Goal: Task Accomplishment & Management: Use online tool/utility

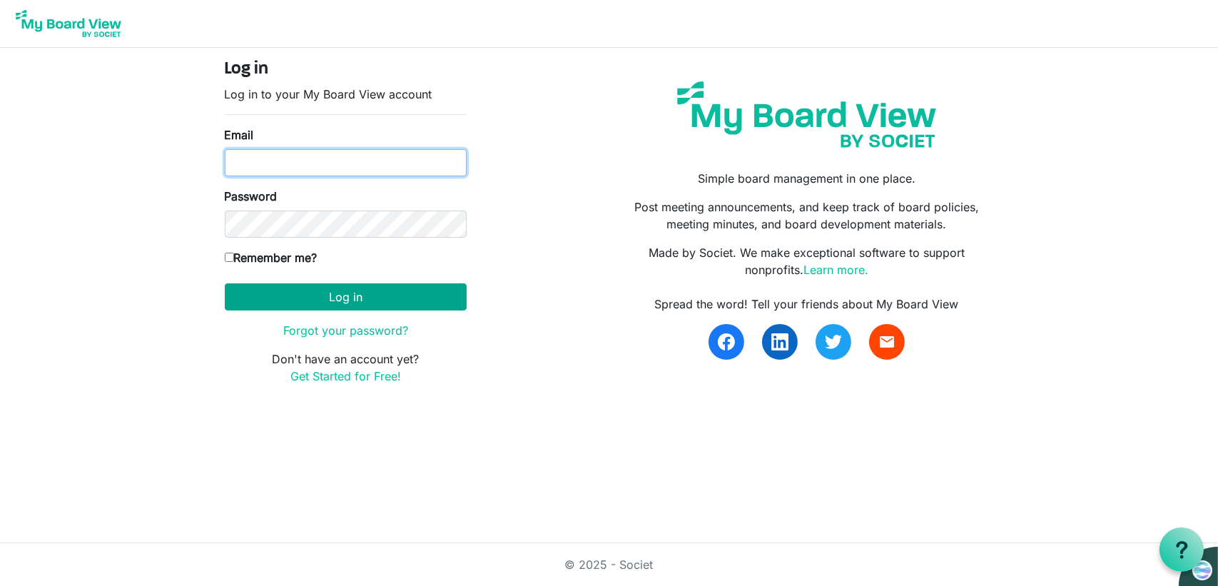
type input "dshepherd@lawturner.com"
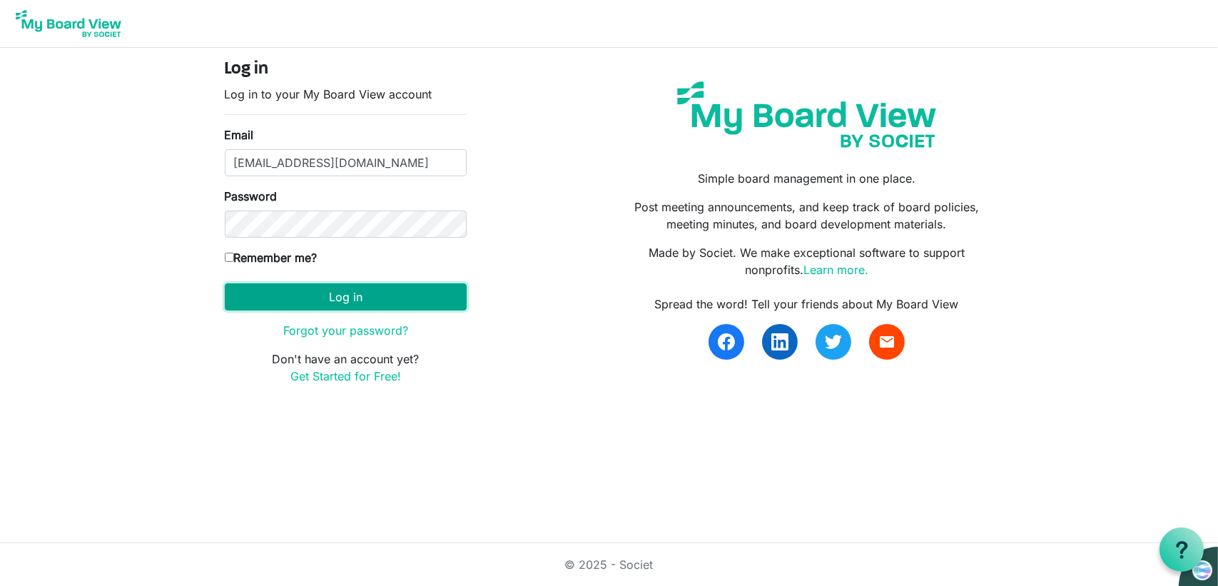
click at [275, 295] on button "Log in" at bounding box center [346, 296] width 242 height 27
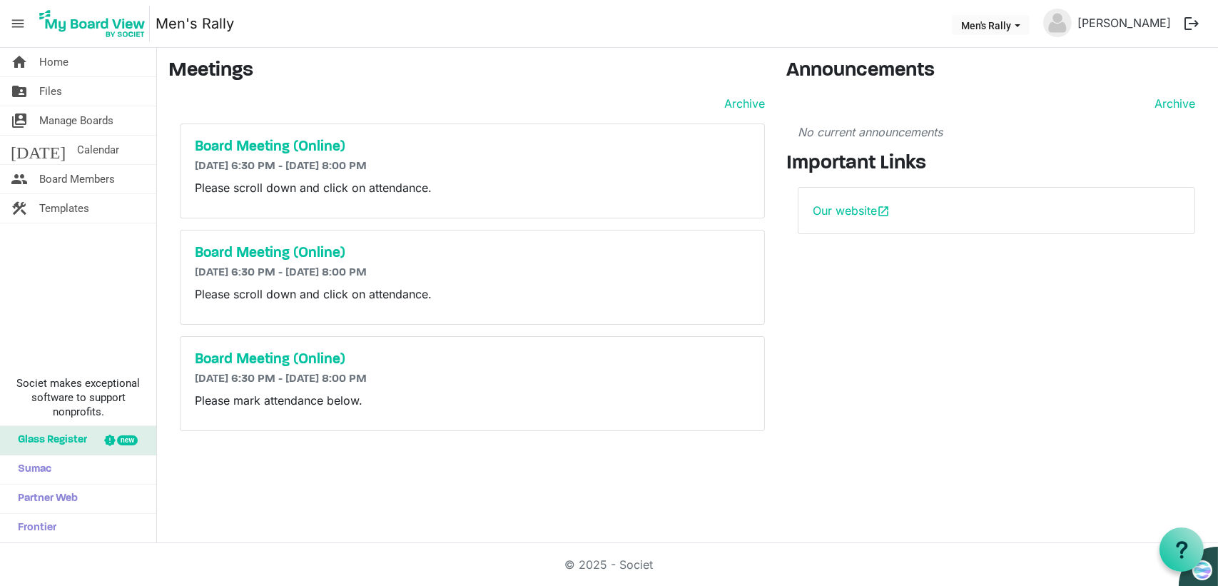
click at [260, 200] on div "Please scroll down and click on attendance." at bounding box center [472, 191] width 555 height 24
click at [195, 139] on h5 "Board Meeting (Online)" at bounding box center [472, 146] width 555 height 17
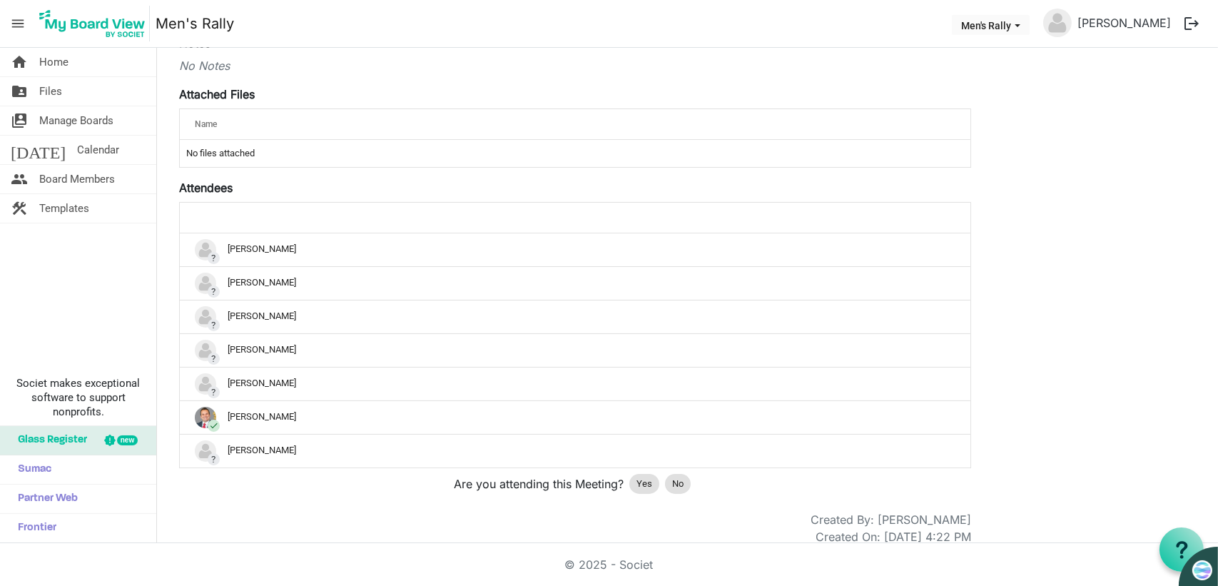
scroll to position [243, 0]
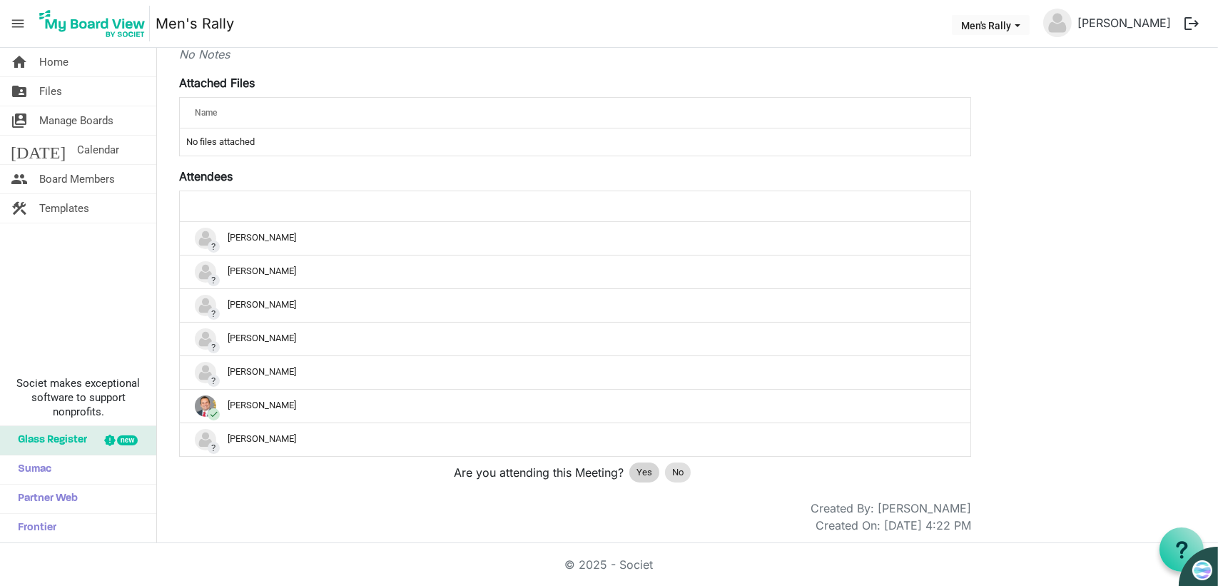
click at [652, 472] on span "Yes" at bounding box center [645, 472] width 16 height 14
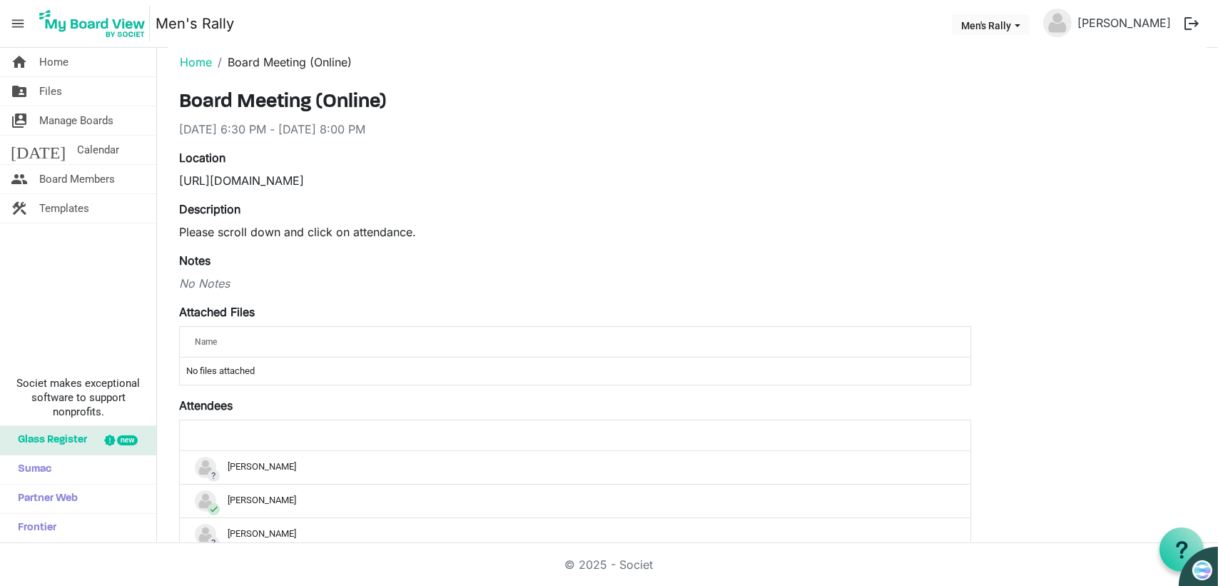
scroll to position [0, 0]
